Goal: Transaction & Acquisition: Purchase product/service

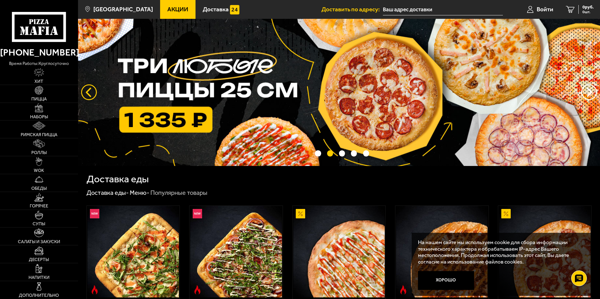
click at [86, 93] on button "следующий" at bounding box center [89, 92] width 16 height 16
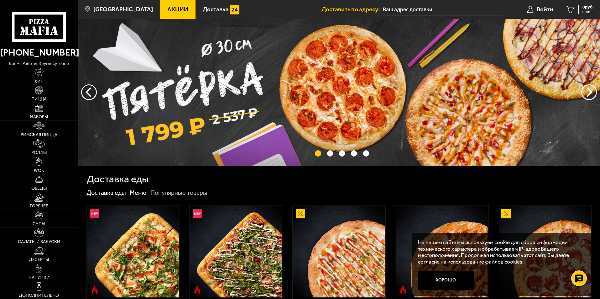
click at [306, 82] on img at bounding box center [339, 92] width 522 height 147
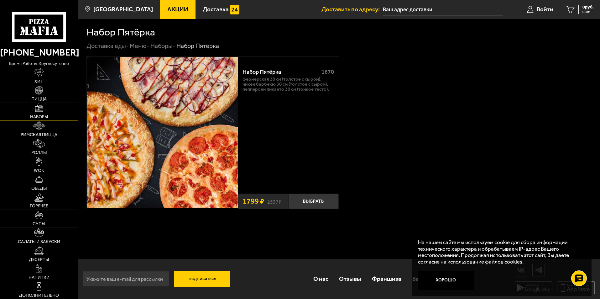
click at [46, 110] on link "Наборы" at bounding box center [39, 112] width 78 height 18
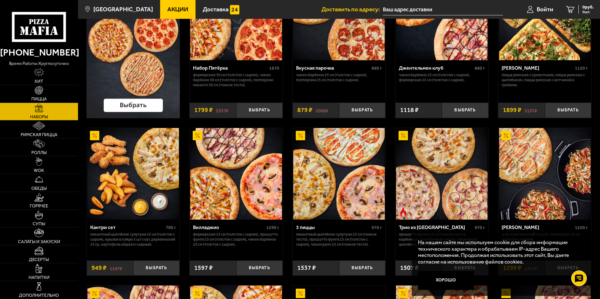
scroll to position [94, 0]
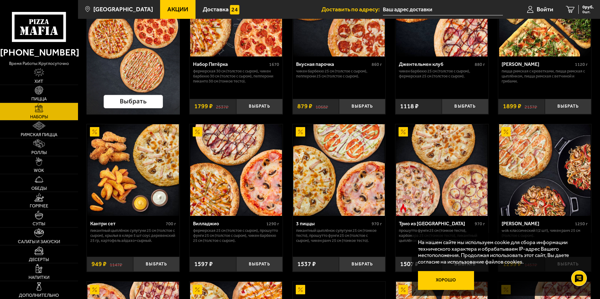
click at [451, 277] on button "Хорошо" at bounding box center [446, 280] width 56 height 19
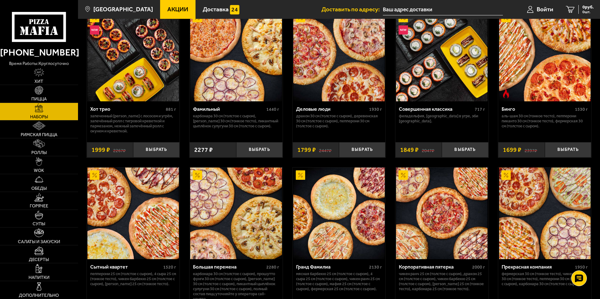
scroll to position [784, 0]
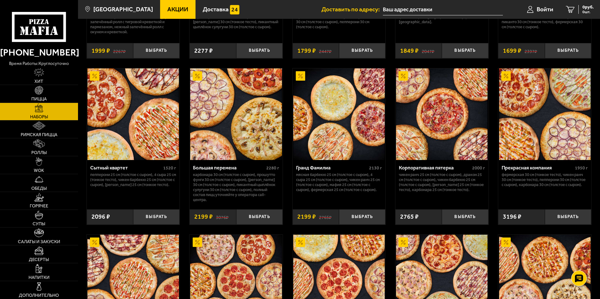
click at [233, 125] on img at bounding box center [236, 114] width 92 height 92
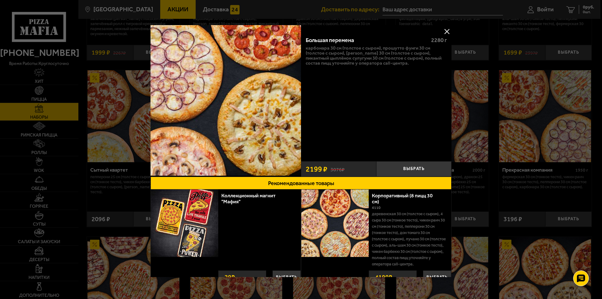
click at [444, 31] on button at bounding box center [446, 31] width 9 height 9
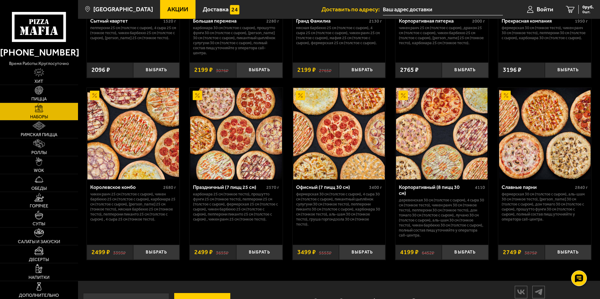
scroll to position [940, 0]
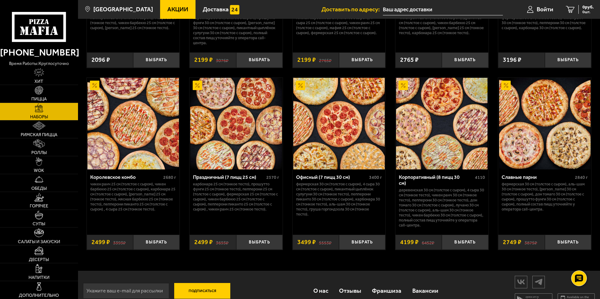
click at [233, 127] on img at bounding box center [236, 124] width 92 height 92
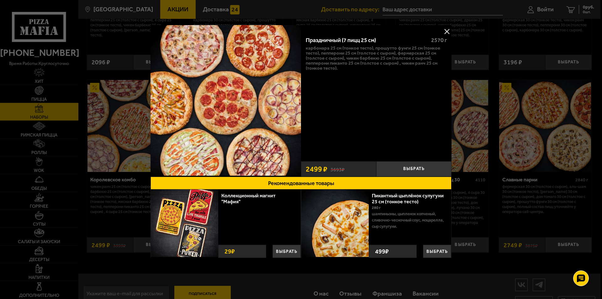
click at [444, 31] on button at bounding box center [446, 31] width 9 height 9
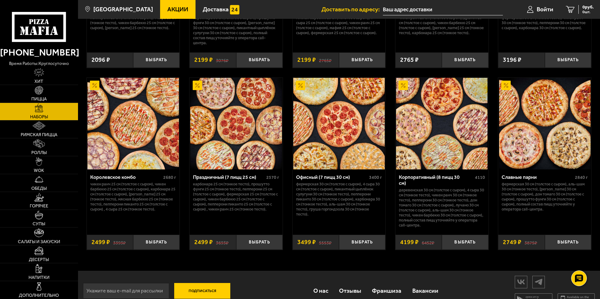
click at [136, 118] on img at bounding box center [133, 124] width 92 height 92
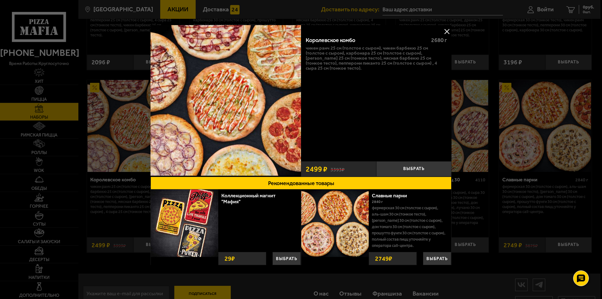
click at [446, 30] on button at bounding box center [446, 31] width 9 height 9
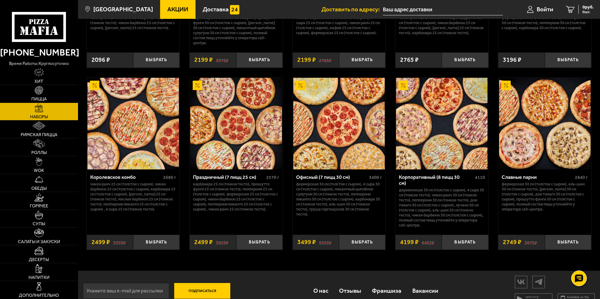
click at [338, 132] on img at bounding box center [339, 124] width 92 height 92
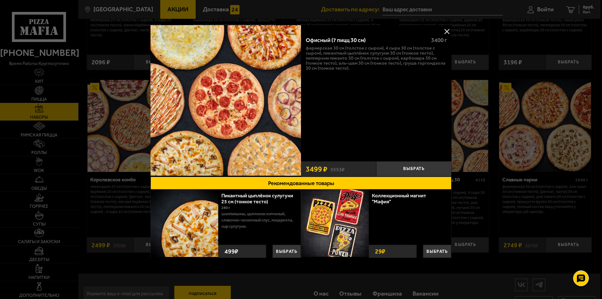
click at [445, 31] on button at bounding box center [446, 31] width 9 height 9
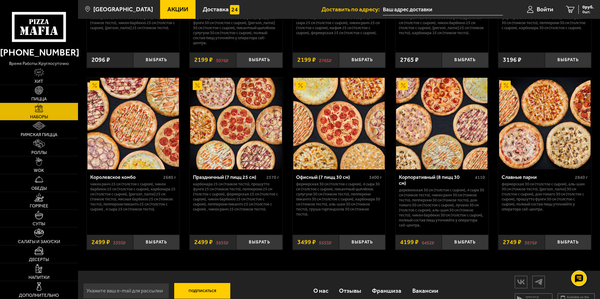
click at [540, 132] on img at bounding box center [545, 124] width 92 height 92
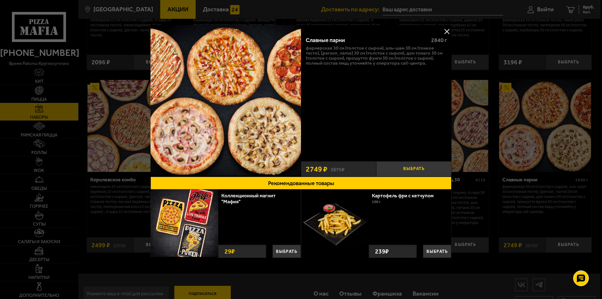
click at [417, 170] on button "Выбрать" at bounding box center [413, 168] width 75 height 15
click at [446, 29] on button at bounding box center [446, 31] width 9 height 9
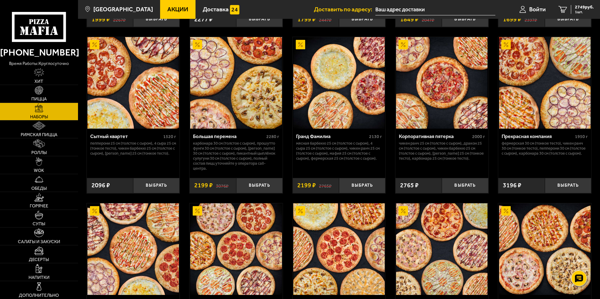
scroll to position [949, 0]
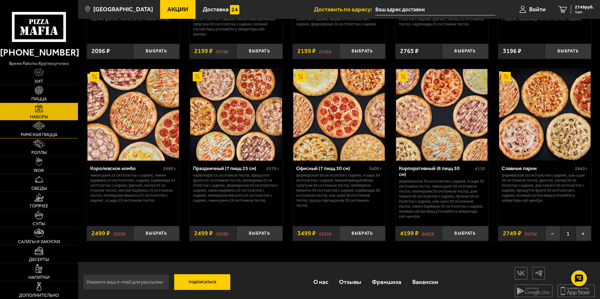
click at [39, 129] on img at bounding box center [39, 125] width 13 height 9
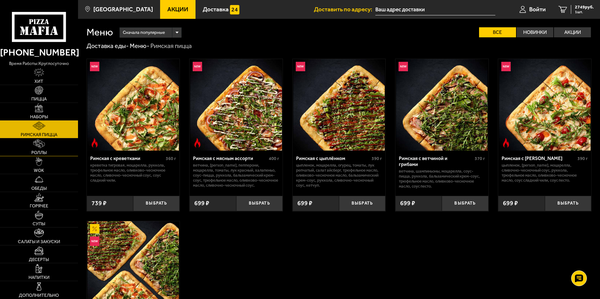
click at [50, 147] on link "Роллы" at bounding box center [39, 147] width 78 height 18
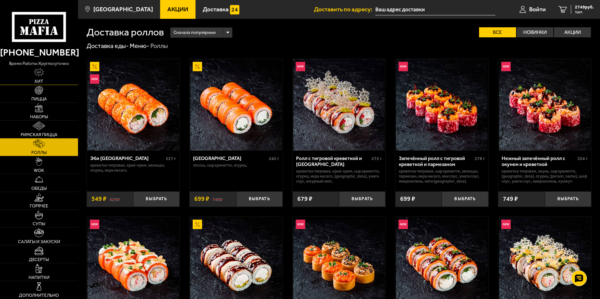
click at [42, 74] on img at bounding box center [39, 72] width 11 height 9
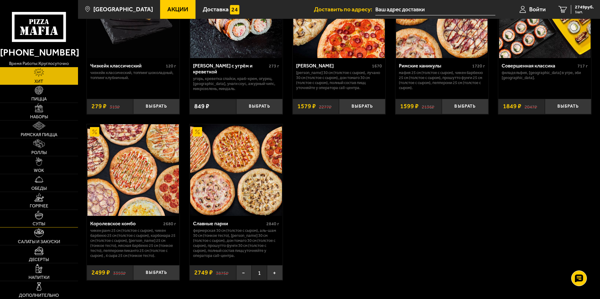
scroll to position [472, 0]
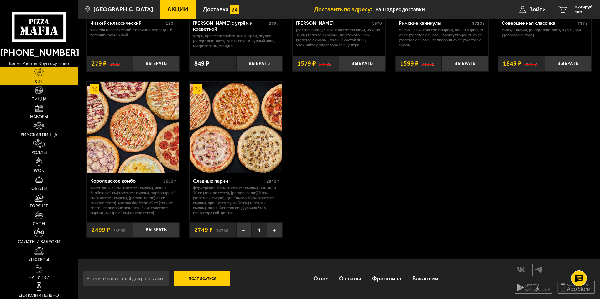
click at [46, 108] on link "Наборы" at bounding box center [39, 112] width 78 height 18
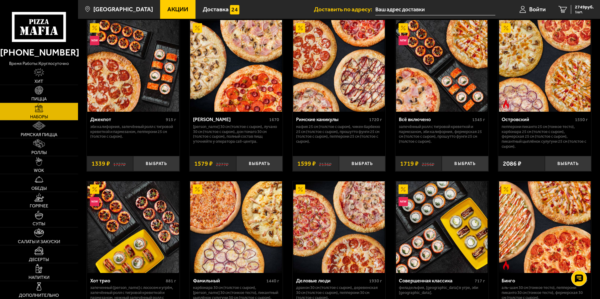
scroll to position [595, 0]
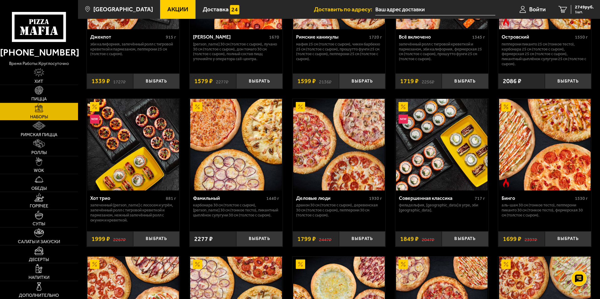
click at [450, 143] on img at bounding box center [442, 145] width 92 height 92
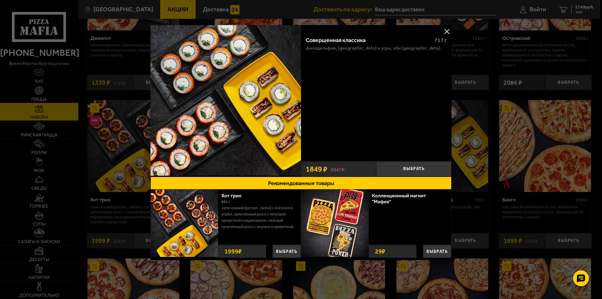
click at [446, 30] on button at bounding box center [446, 31] width 9 height 9
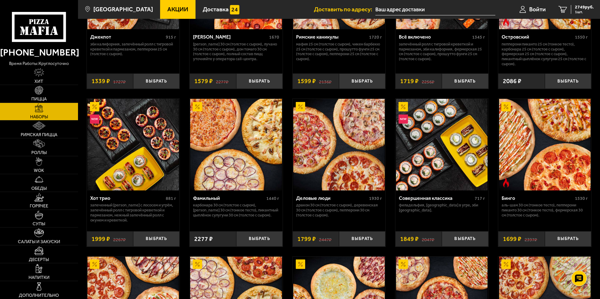
click at [143, 144] on img at bounding box center [133, 145] width 92 height 92
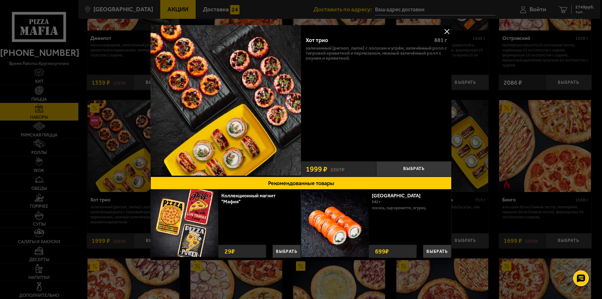
click at [448, 29] on button at bounding box center [446, 31] width 9 height 9
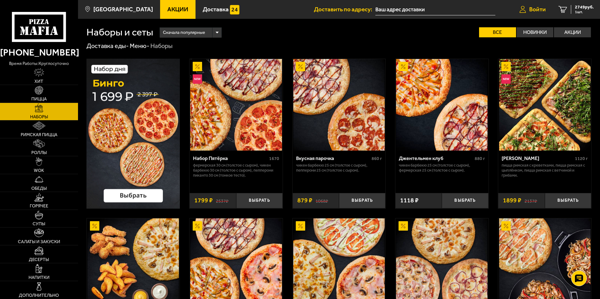
click at [536, 9] on span "Войти" at bounding box center [537, 9] width 17 height 6
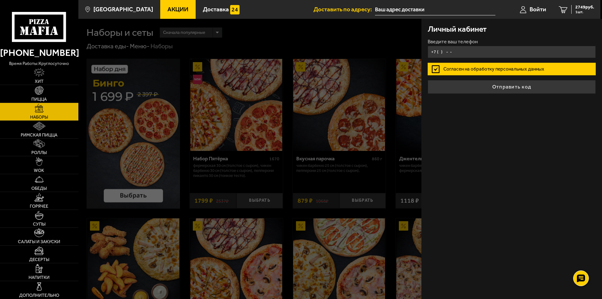
click at [445, 51] on input "+7 ( ) - -" at bounding box center [511, 52] width 168 height 12
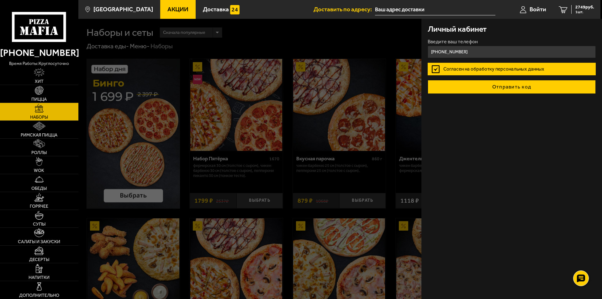
type input "[PHONE_NUMBER]"
click at [503, 88] on button "Отправить код" at bounding box center [511, 87] width 168 height 14
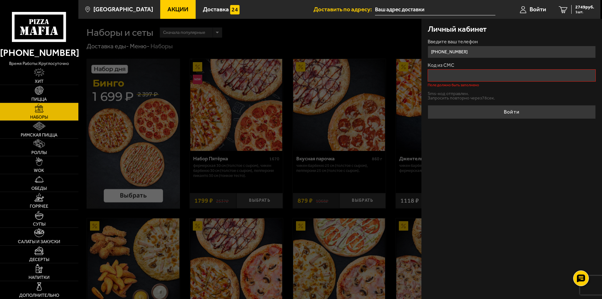
click at [447, 48] on input "[PHONE_NUMBER]" at bounding box center [511, 52] width 168 height 12
drag, startPoint x: 469, startPoint y: 51, endPoint x: 423, endPoint y: 52, distance: 46.4
click at [423, 52] on div "Личный кабинет Введите ваш телефон [PHONE_NUMBER] Код из СМС Поле должно быть з…" at bounding box center [511, 159] width 181 height 280
click at [460, 77] on input "Код из СМС" at bounding box center [511, 75] width 168 height 12
click at [396, 11] on input "text" at bounding box center [435, 10] width 120 height 12
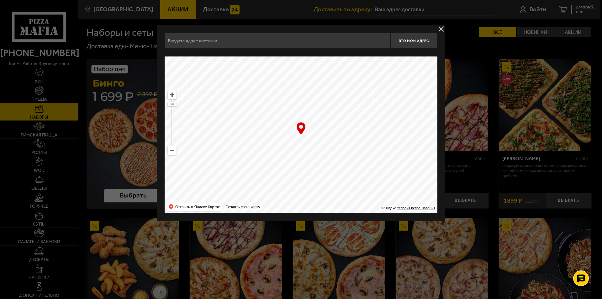
drag, startPoint x: 374, startPoint y: 137, endPoint x: 236, endPoint y: 166, distance: 140.9
click at [241, 165] on ymaps at bounding box center [301, 134] width 273 height 157
drag, startPoint x: 382, startPoint y: 164, endPoint x: 155, endPoint y: 103, distance: 235.4
drag, startPoint x: 336, startPoint y: 153, endPoint x: 263, endPoint y: 109, distance: 85.0
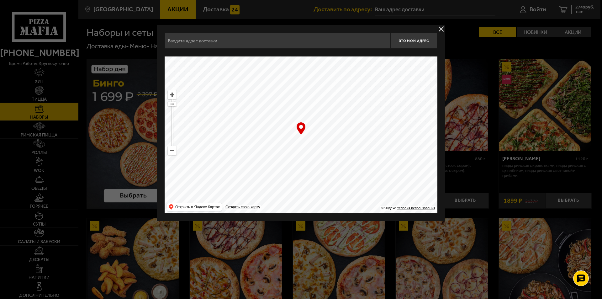
click at [277, 113] on ymaps at bounding box center [301, 134] width 273 height 157
drag, startPoint x: 382, startPoint y: 125, endPoint x: 334, endPoint y: 120, distance: 47.9
click at [334, 120] on ymaps at bounding box center [301, 134] width 273 height 157
drag, startPoint x: 369, startPoint y: 128, endPoint x: 279, endPoint y: 233, distance: 138.7
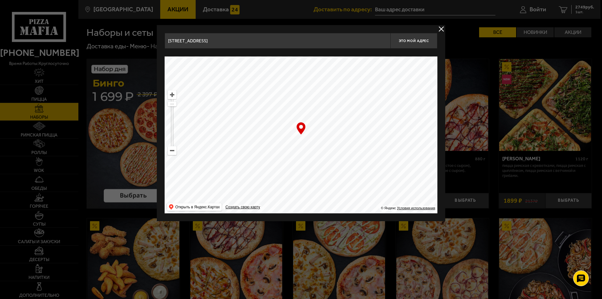
drag, startPoint x: 247, startPoint y: 112, endPoint x: 233, endPoint y: 169, distance: 59.3
click at [233, 169] on ymaps at bounding box center [301, 134] width 273 height 157
click at [318, 148] on ymaps at bounding box center [301, 134] width 273 height 157
drag, startPoint x: 318, startPoint y: 144, endPoint x: 324, endPoint y: 139, distance: 7.8
click at [324, 139] on ymaps at bounding box center [301, 134] width 273 height 157
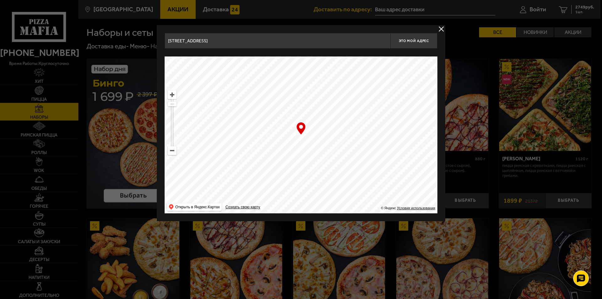
type input "[STREET_ADDRESS]"
click at [420, 39] on span "Это мой адрес" at bounding box center [414, 41] width 30 height 4
type input "[STREET_ADDRESS]"
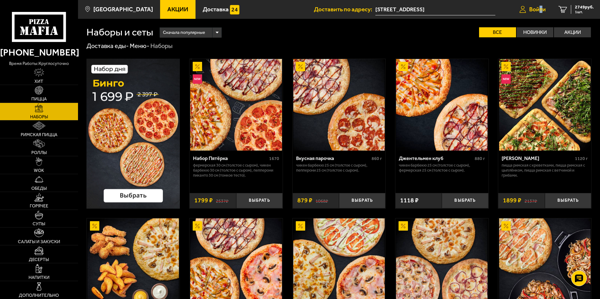
click at [541, 8] on span "Войти" at bounding box center [537, 9] width 17 height 6
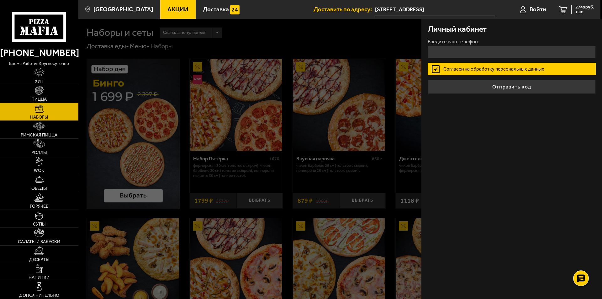
click at [436, 67] on form "Введите ваш телефон Согласен на обработку персональных данных Отправить код" at bounding box center [511, 66] width 168 height 55
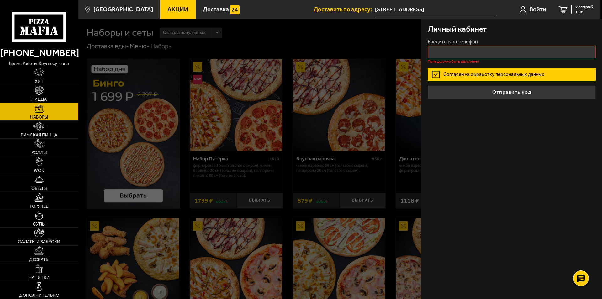
click at [435, 73] on label "Согласен на обработку персональных данных" at bounding box center [511, 74] width 168 height 13
click at [0, 0] on input "Согласен на обработку персональных данных" at bounding box center [0, 0] width 0 height 0
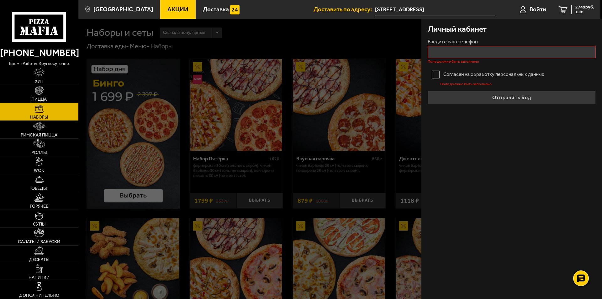
click at [435, 73] on label "Согласен на обработку персональных данных" at bounding box center [511, 74] width 168 height 13
click at [0, 0] on input "Согласен на обработку персональных данных" at bounding box center [0, 0] width 0 height 0
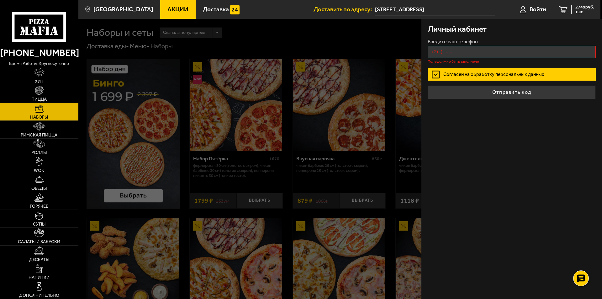
click at [436, 49] on input "+7 ( ) - -" at bounding box center [511, 52] width 168 height 12
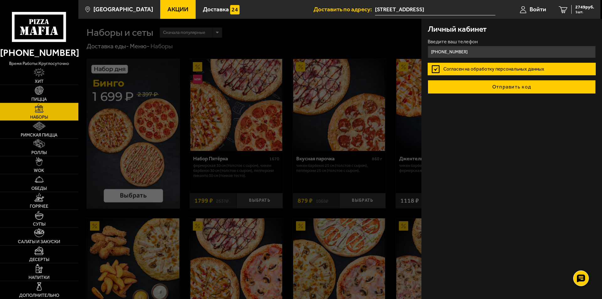
type input "[PHONE_NUMBER]"
click at [506, 87] on button "Отправить код" at bounding box center [511, 87] width 168 height 14
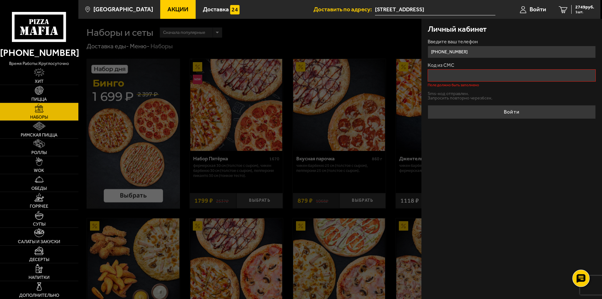
click at [583, 277] on use at bounding box center [580, 278] width 9 height 9
drag, startPoint x: 578, startPoint y: 280, endPoint x: 575, endPoint y: 277, distance: 3.3
click at [578, 280] on icon at bounding box center [581, 278] width 7 height 7
